Goal: Task Accomplishment & Management: Manage account settings

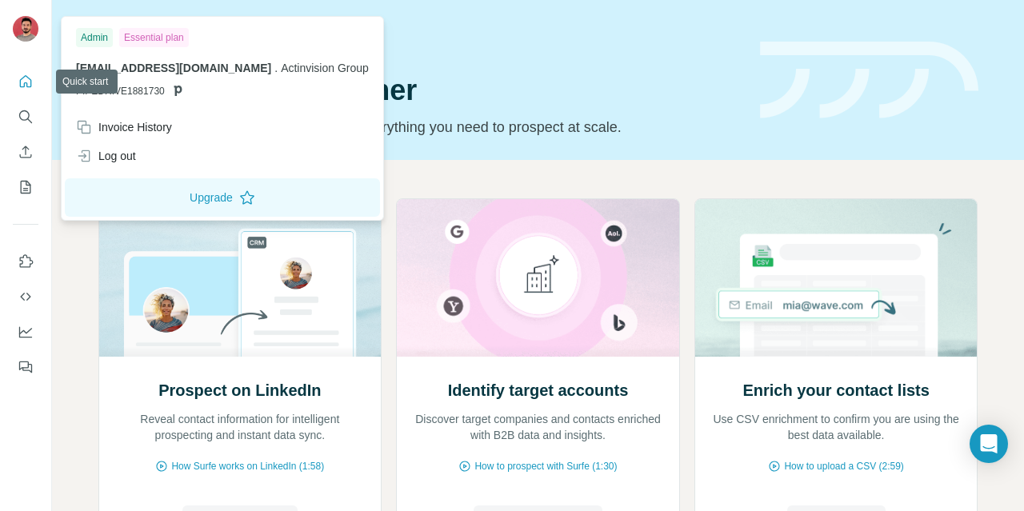
click at [26, 26] on img at bounding box center [26, 29] width 26 height 26
click at [118, 64] on span "[EMAIL_ADDRESS][DOMAIN_NAME]" at bounding box center [173, 68] width 195 height 13
click at [150, 40] on div "Essential plan" at bounding box center [154, 37] width 70 height 19
click at [97, 33] on div "Admin" at bounding box center [94, 37] width 37 height 19
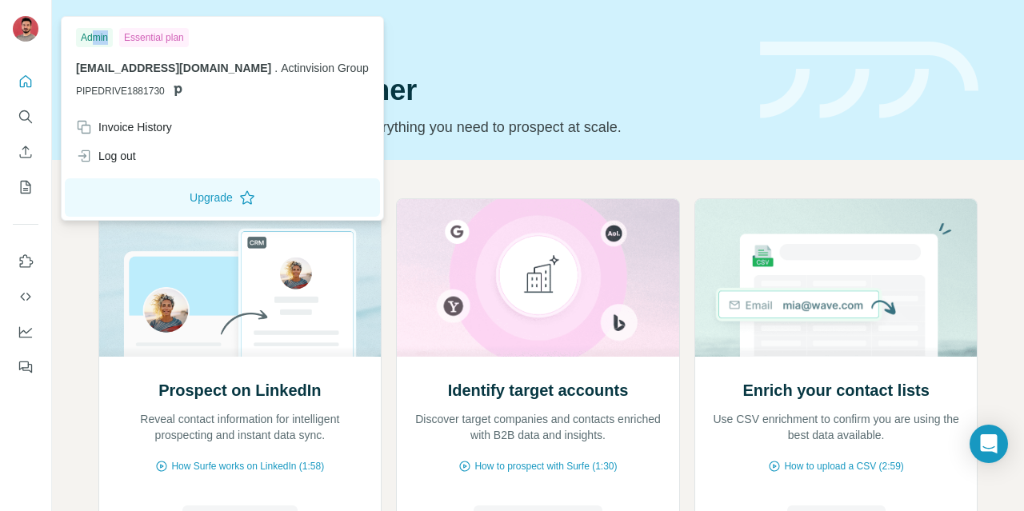
click at [97, 33] on div "Admin" at bounding box center [94, 37] width 37 height 19
click at [106, 54] on div "Admin Essential plan [EMAIL_ADDRESS][DOMAIN_NAME] . Actinvision Group PIPEDRIVE…" at bounding box center [222, 66] width 315 height 93
click at [123, 121] on div "Invoice History" at bounding box center [124, 127] width 96 height 16
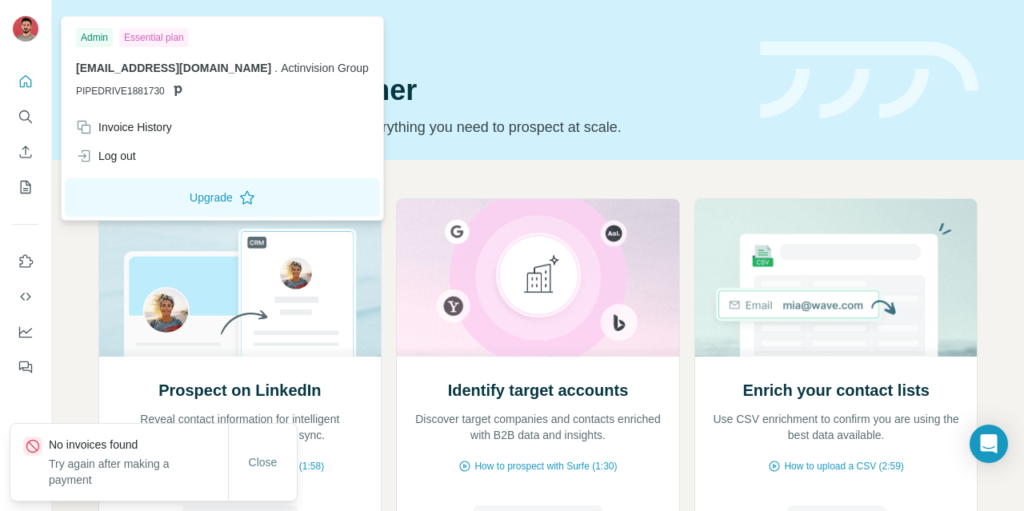
click at [137, 90] on span "PIPEDRIVE1881730" at bounding box center [120, 91] width 89 height 14
click at [174, 90] on icon at bounding box center [177, 90] width 13 height 13
click at [38, 88] on button "Quick start" at bounding box center [26, 81] width 26 height 29
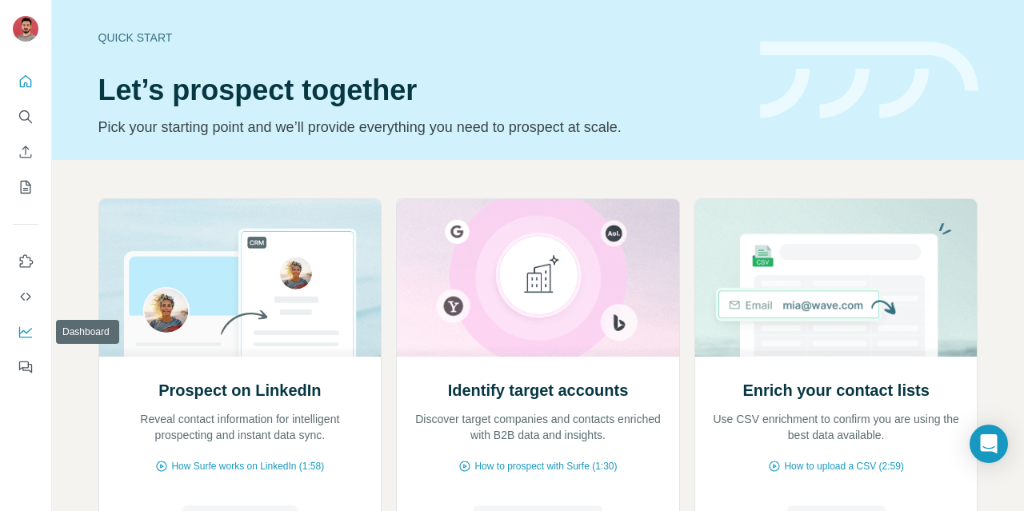
click at [17, 330] on button "Dashboard" at bounding box center [26, 332] width 26 height 29
